Goal: Information Seeking & Learning: Learn about a topic

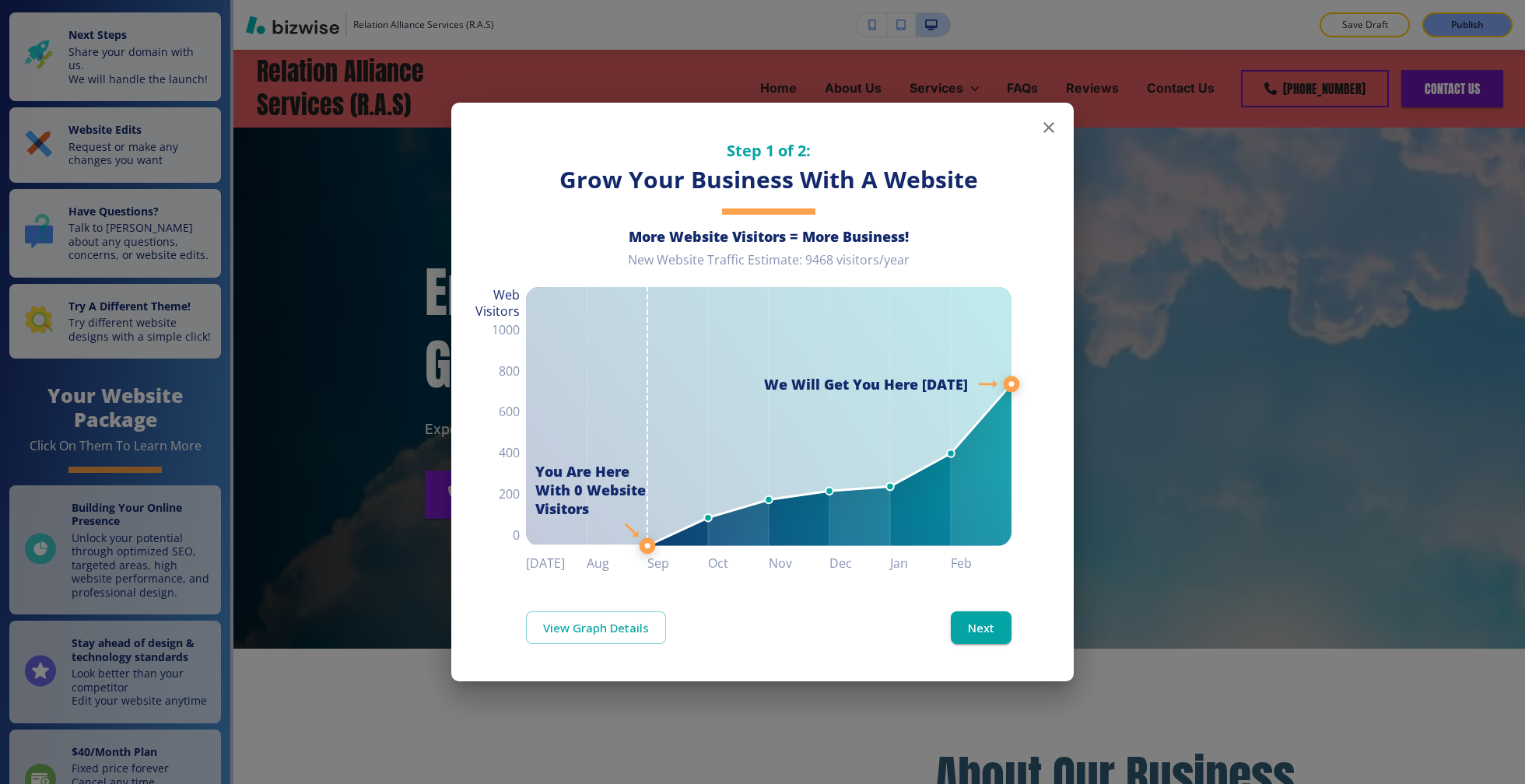
click at [1048, 122] on icon "button" at bounding box center [1048, 127] width 18 height 18
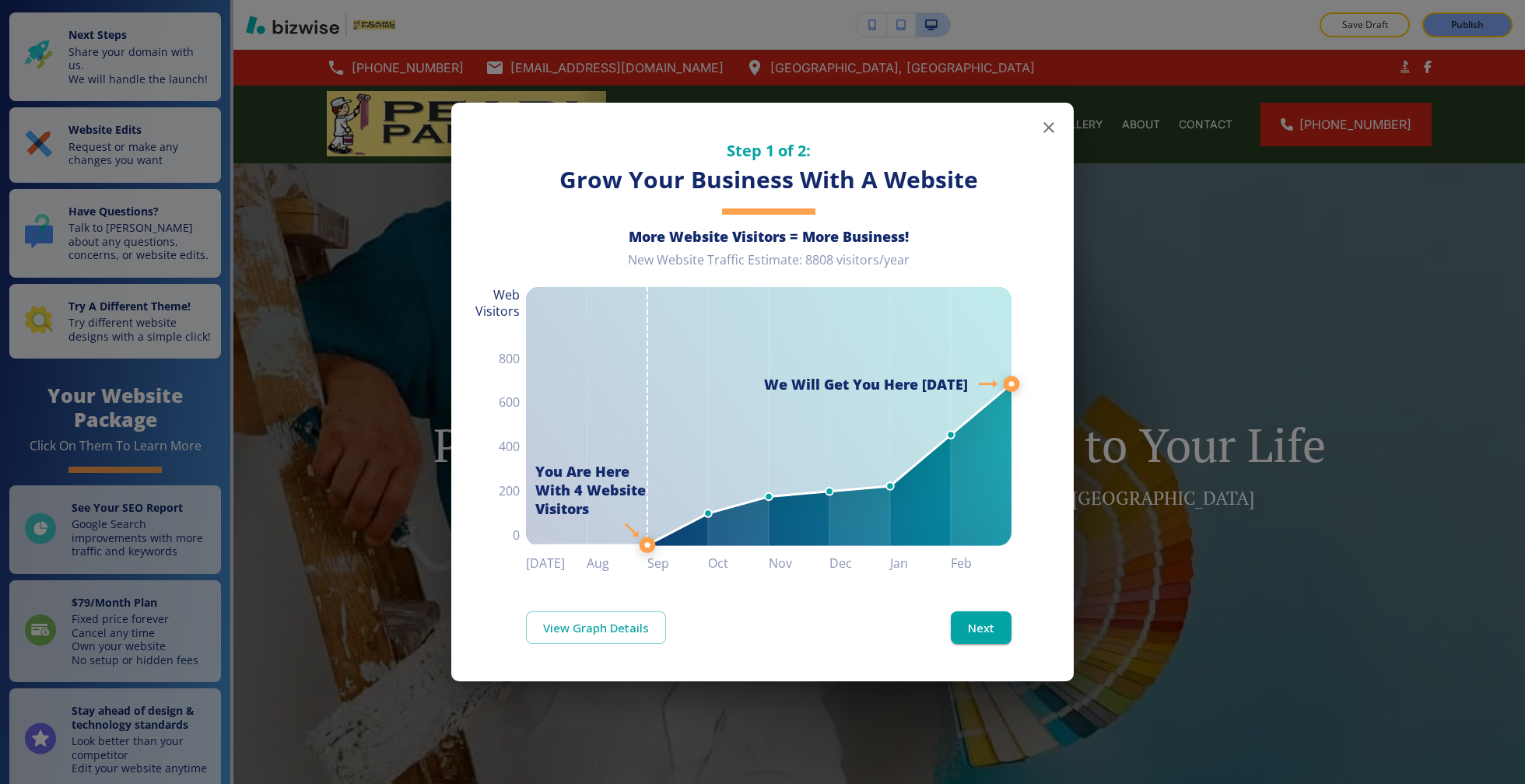
click at [1048, 115] on button "button" at bounding box center [1049, 128] width 31 height 31
